Goal: Transaction & Acquisition: Purchase product/service

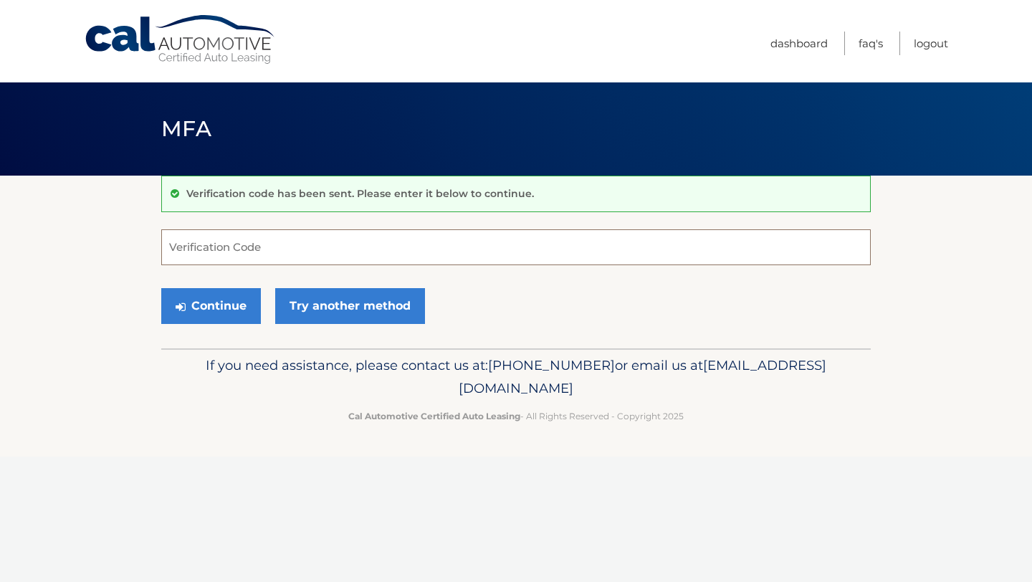
click at [329, 256] on input "Verification Code" at bounding box center [515, 247] width 709 height 36
type input "610195"
click at [239, 309] on button "Continue" at bounding box center [211, 306] width 100 height 36
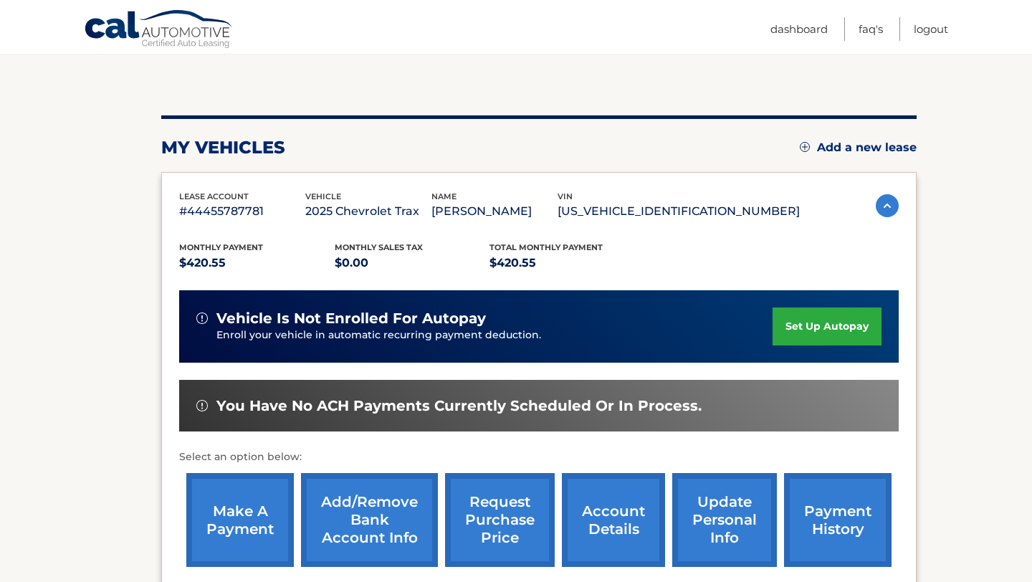
scroll to position [176, 0]
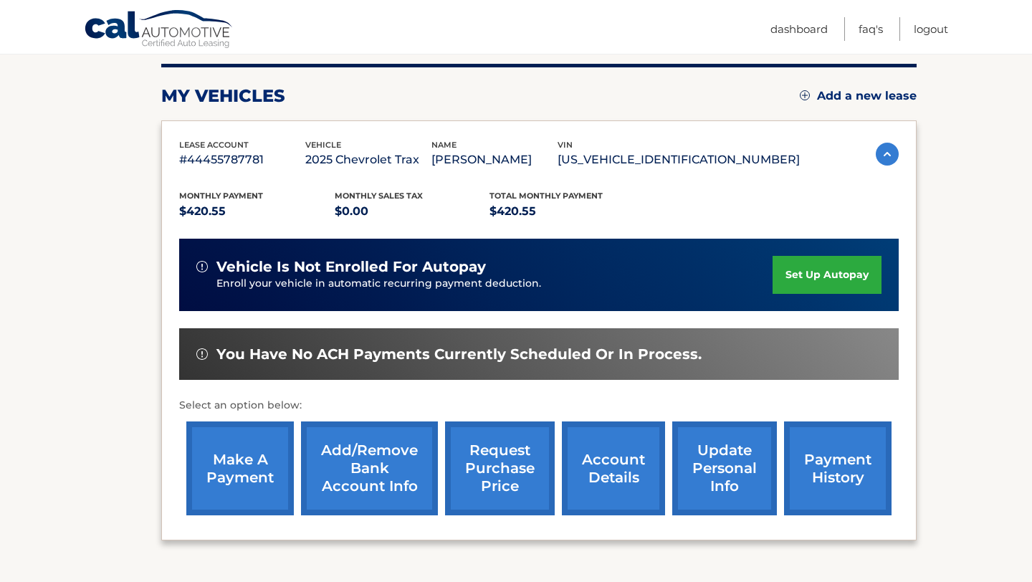
click at [670, 170] on p "KL77LKEP9SC116268" at bounding box center [678, 160] width 242 height 20
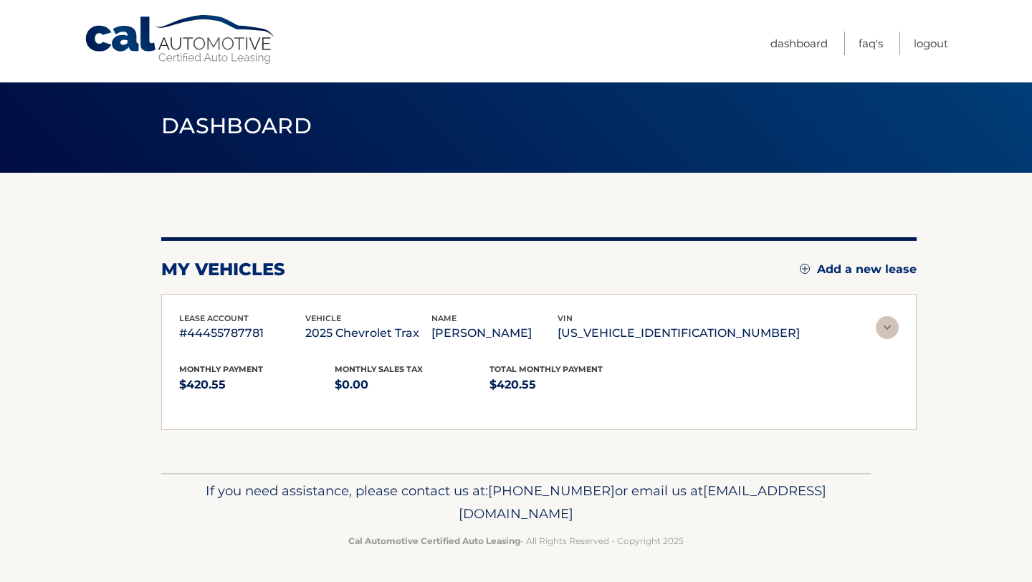
scroll to position [0, 0]
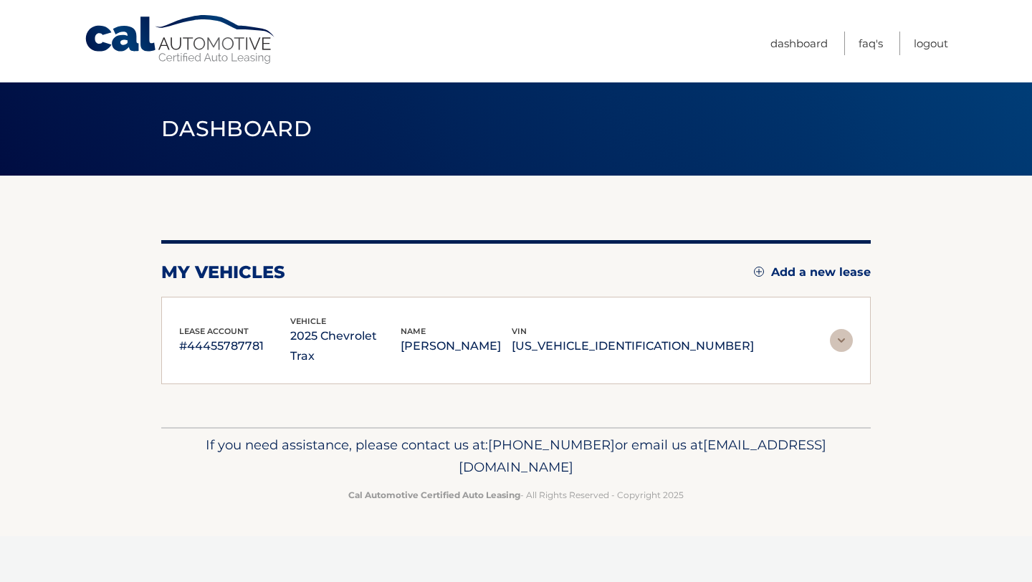
click at [845, 345] on img at bounding box center [841, 340] width 23 height 23
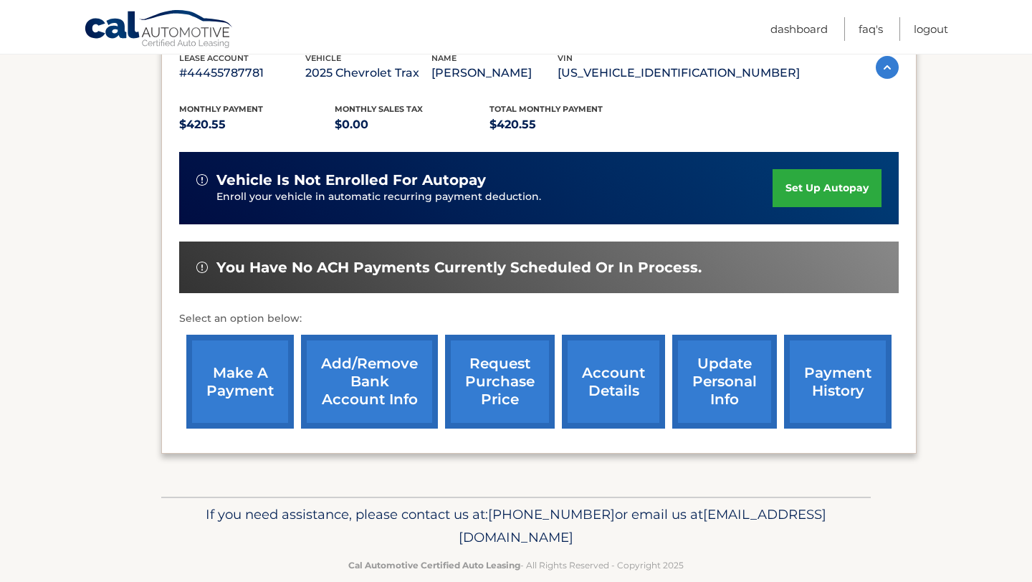
scroll to position [272, 0]
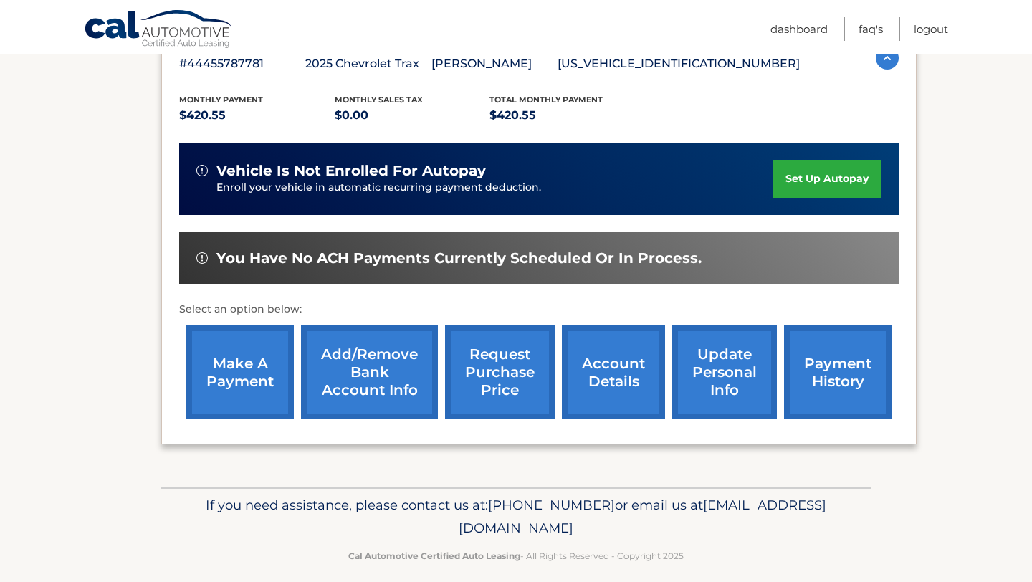
click at [223, 367] on link "make a payment" at bounding box center [239, 372] width 107 height 94
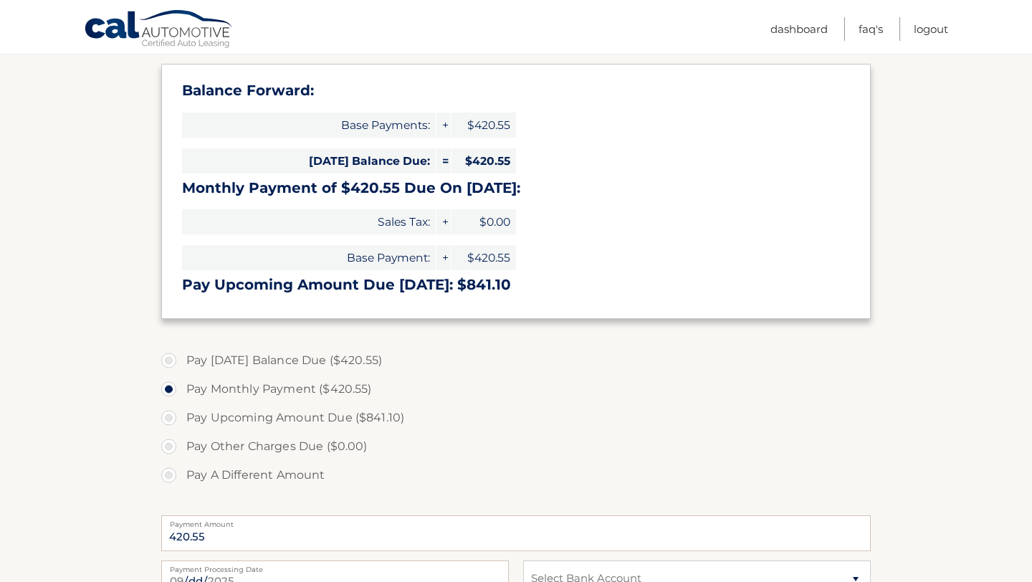
scroll to position [370, 0]
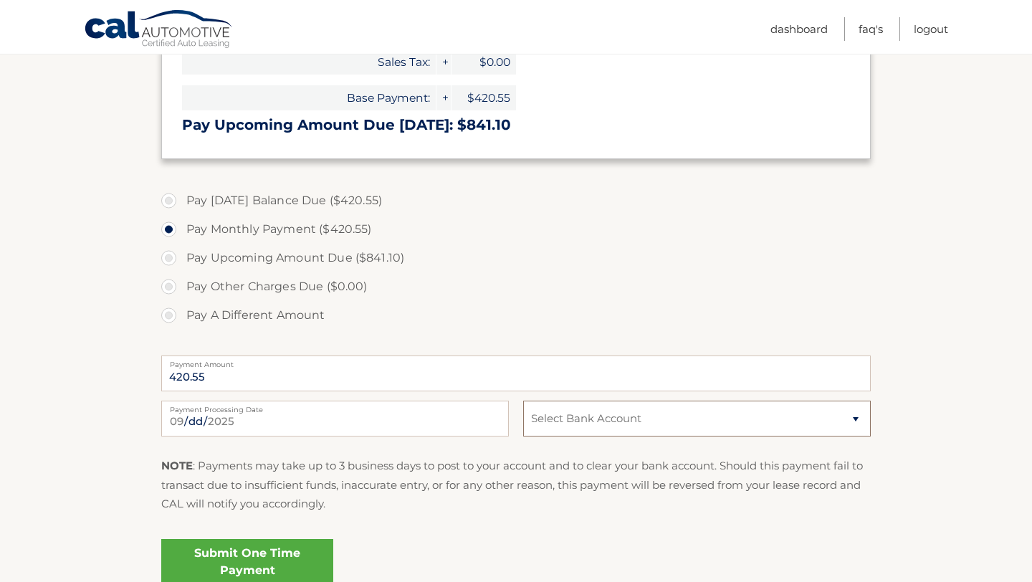
click at [615, 418] on select "Select Bank Account Checking SOFI BANK, NATIONAL ASSOCIATION *****4660 Checking…" at bounding box center [696, 418] width 347 height 36
select select "ZTY5MzllNmQtZmIyYS00MWEzLThhN2EtYmExYTZmZTE1M2Ex"
click at [523, 400] on select "Select Bank Account Checking SOFI BANK, NATIONAL ASSOCIATION *****4660 Checking…" at bounding box center [696, 418] width 347 height 36
click at [257, 564] on link "Submit One Time Payment" at bounding box center [247, 562] width 172 height 46
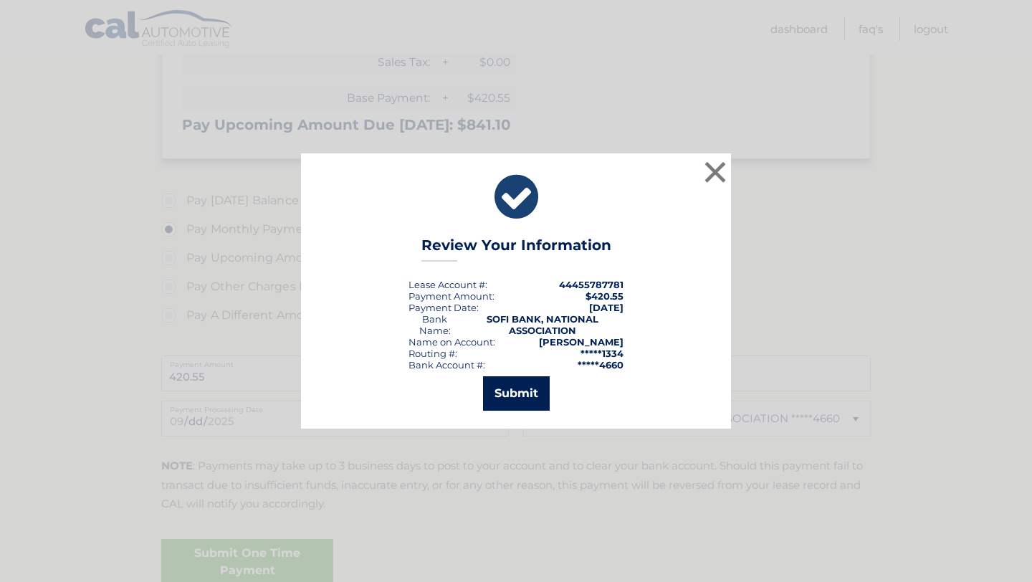
click at [511, 392] on button "Submit" at bounding box center [516, 393] width 67 height 34
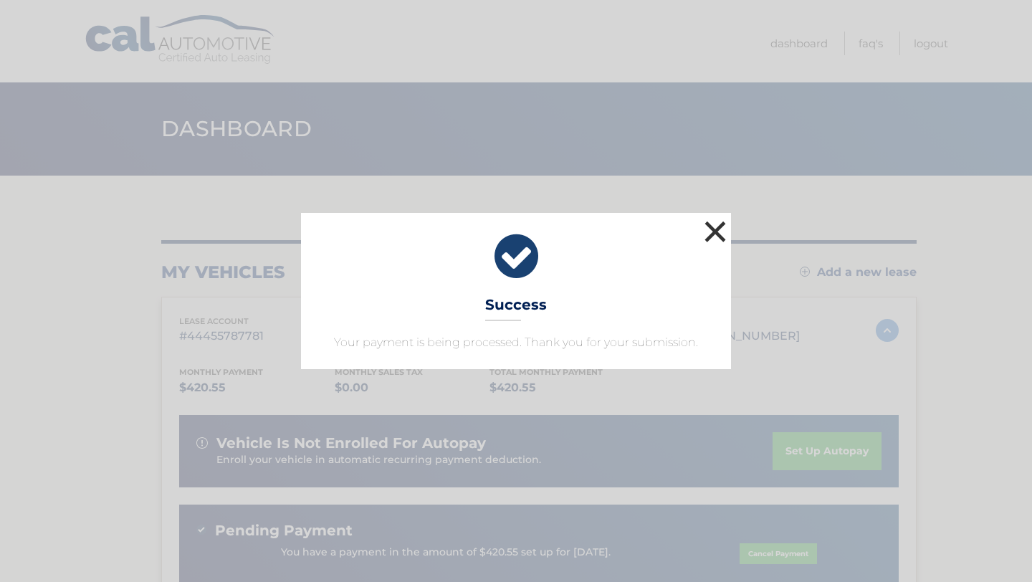
click at [715, 230] on button "×" at bounding box center [715, 231] width 29 height 29
